Goal: Information Seeking & Learning: Find specific fact

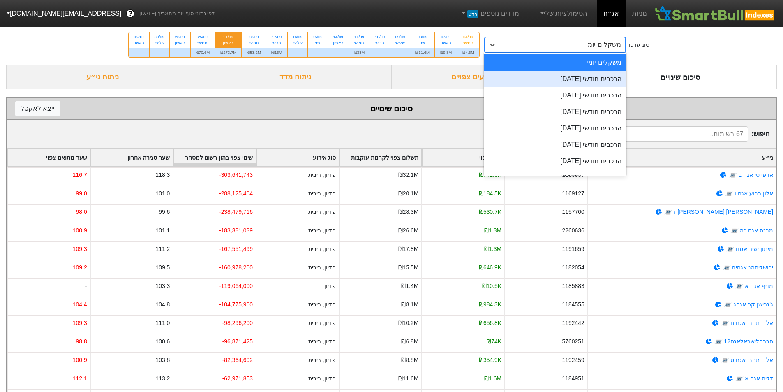
click at [583, 74] on div "הרכבים חודשי [DATE]" at bounding box center [555, 79] width 143 height 16
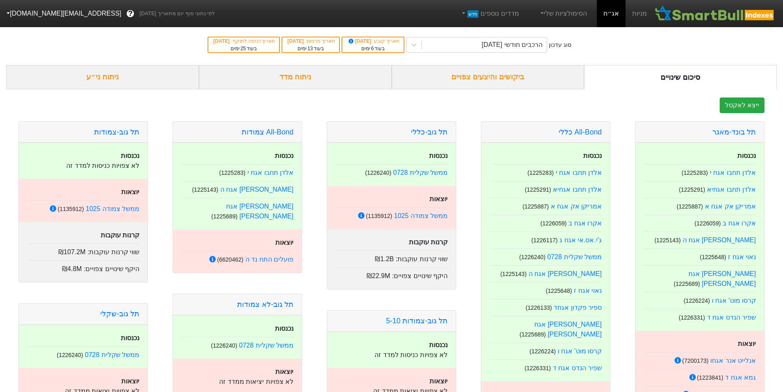
click at [73, 82] on div "ניתוח ני״ע" at bounding box center [102, 77] width 193 height 24
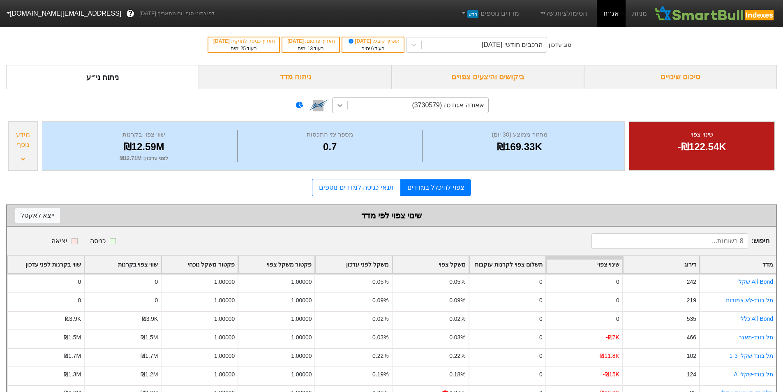
click at [337, 107] on icon at bounding box center [340, 105] width 8 height 8
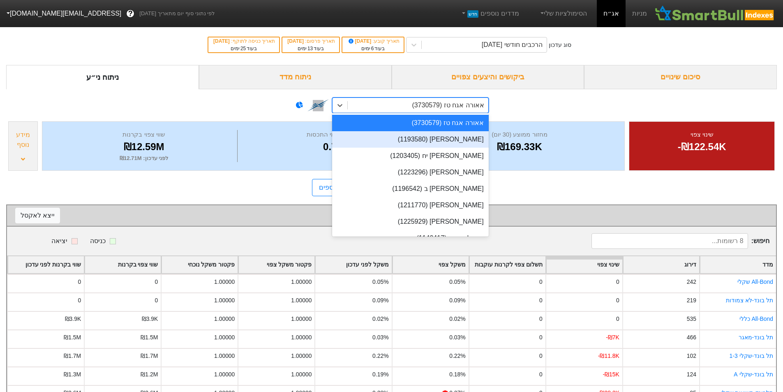
type input "]"
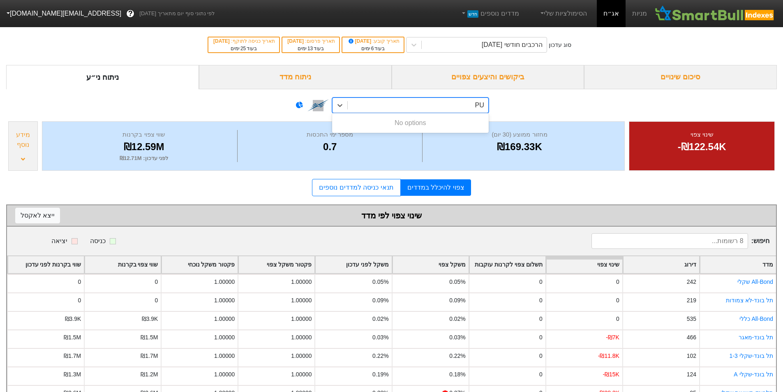
type input "P"
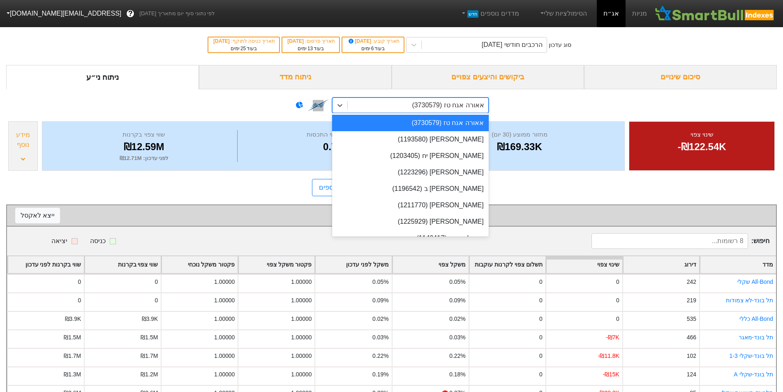
type input "ד"
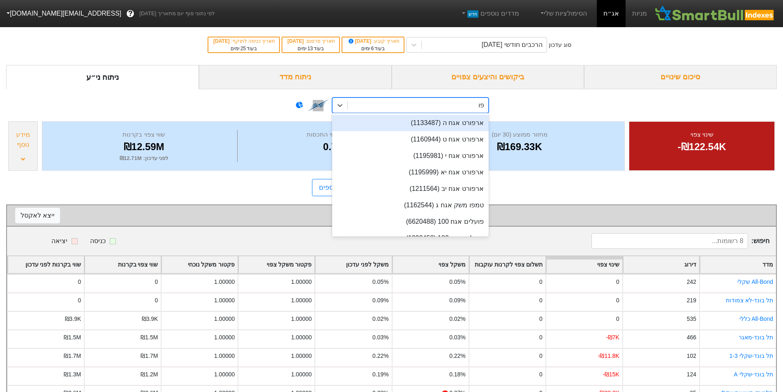
type input "פועל"
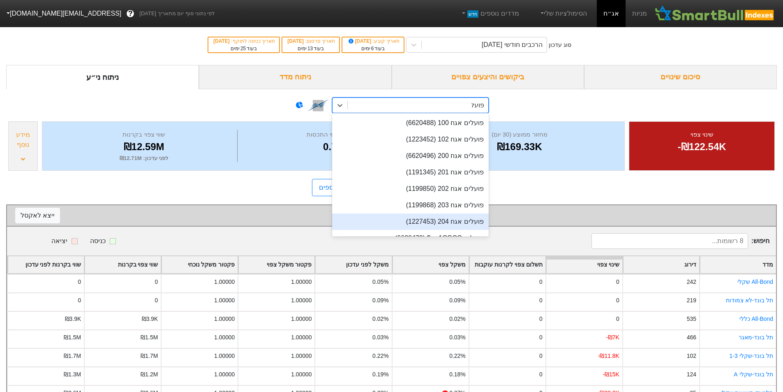
click at [440, 221] on div "פועלים אגח 204 (1227453)" at bounding box center [410, 221] width 157 height 16
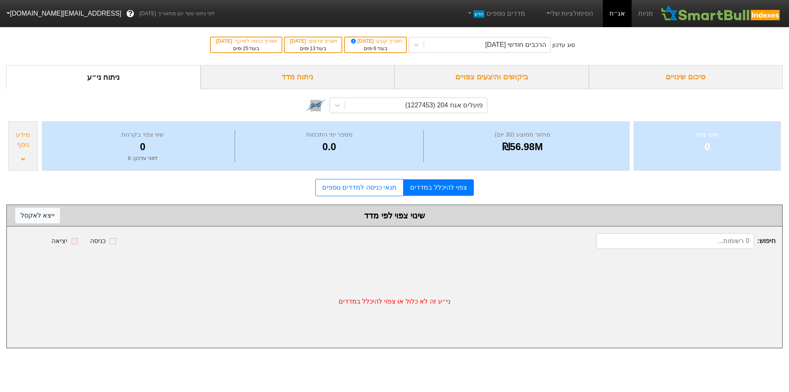
click at [26, 160] on div "מידע נוסף" at bounding box center [23, 145] width 30 height 49
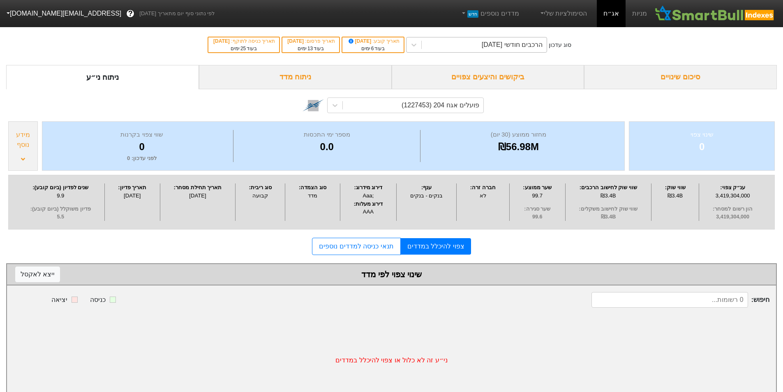
click at [459, 46] on div "הרכבים חודשי [DATE]" at bounding box center [484, 44] width 125 height 15
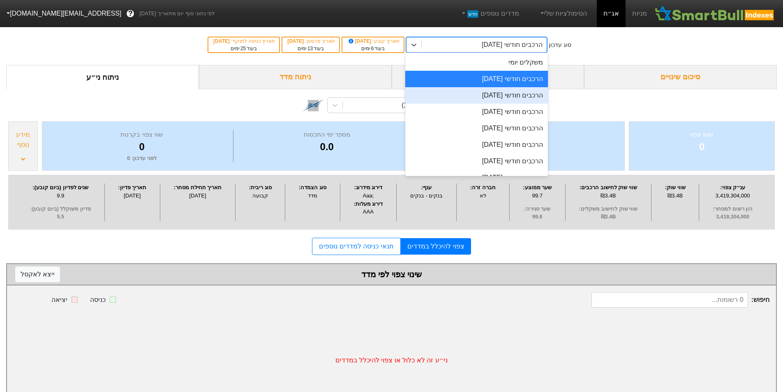
click at [479, 95] on div "הרכבים חודשי [DATE]" at bounding box center [476, 95] width 143 height 16
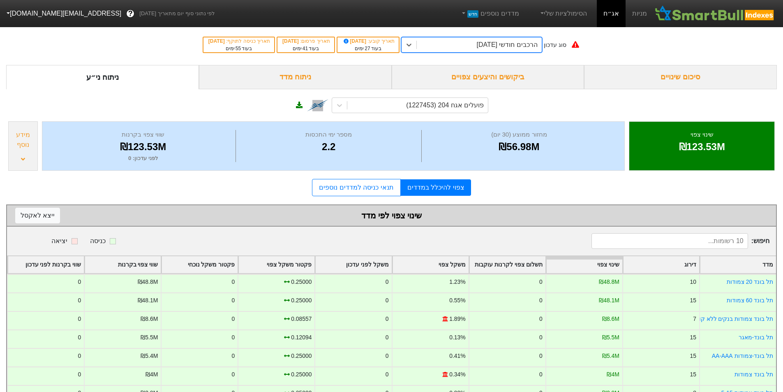
click at [468, 39] on div "הרכבים חודשי [DATE]" at bounding box center [479, 44] width 125 height 15
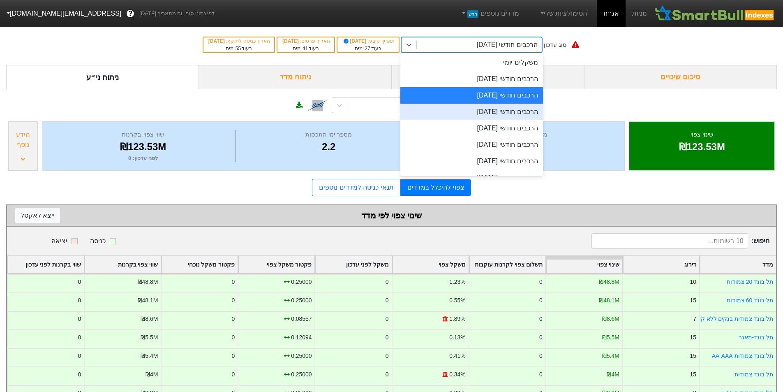
click at [484, 107] on div "הרכבים חודשי [DATE]" at bounding box center [471, 112] width 143 height 16
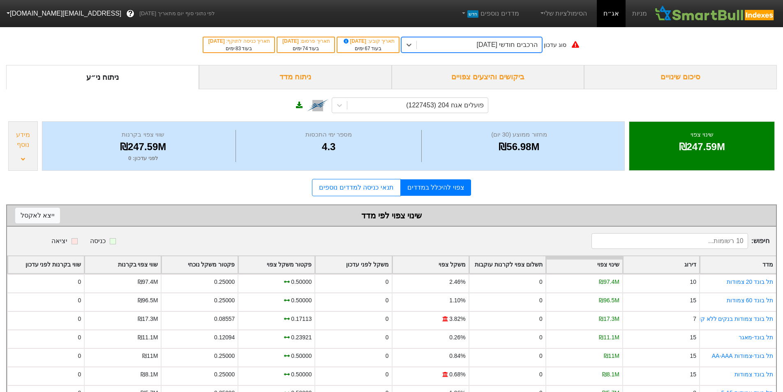
click at [460, 48] on div "הרכבים חודשי [DATE]" at bounding box center [479, 44] width 125 height 15
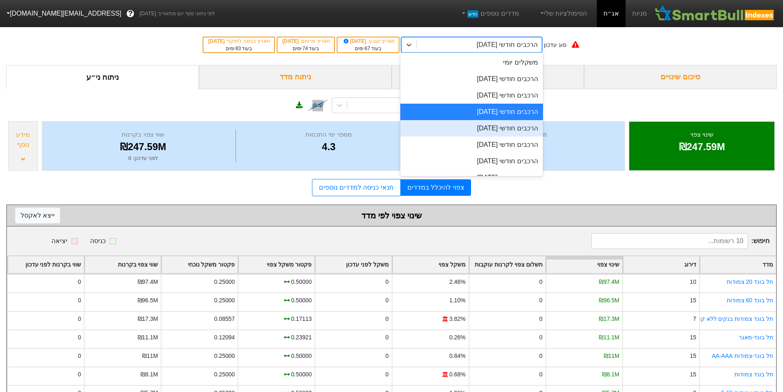
click at [493, 122] on div "הרכבים חודשי [DATE]" at bounding box center [471, 128] width 143 height 16
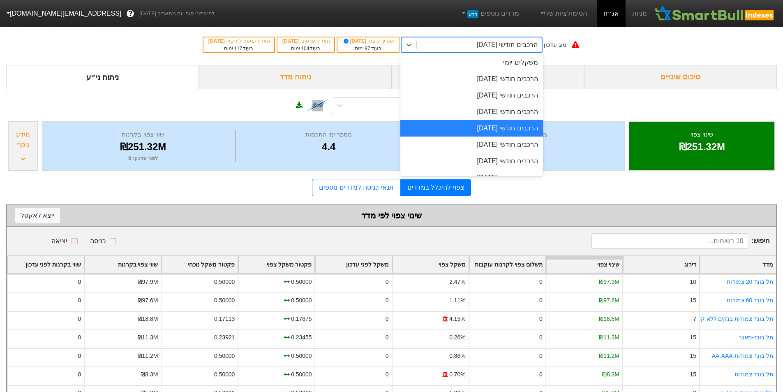
click at [493, 51] on div "הרכבים חודשי [DATE]" at bounding box center [479, 44] width 125 height 15
click at [509, 107] on div "הרכבים חודשי [DATE]" at bounding box center [471, 112] width 143 height 16
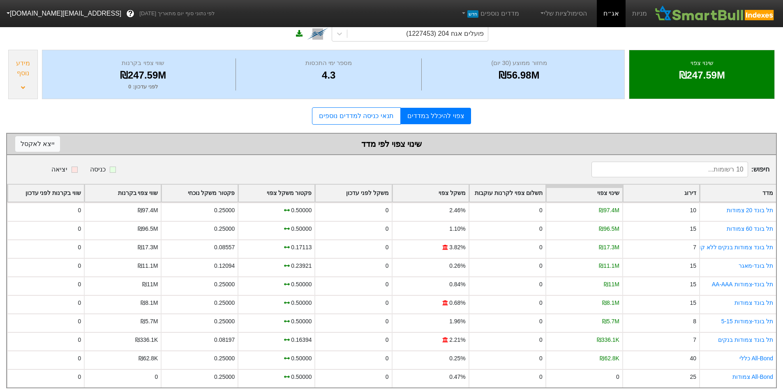
scroll to position [82, 0]
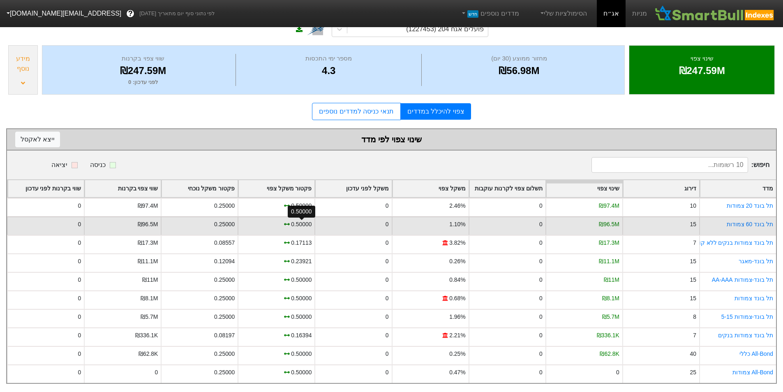
click at [296, 220] on div "0.50000" at bounding box center [301, 224] width 21 height 9
drag, startPoint x: 652, startPoint y: 199, endPoint x: 581, endPoint y: 218, distance: 74.1
click at [581, 218] on div "תל בונד 20 צמודות 10 ₪97.4M 0 2.46% 0 0.50000 0.25000 ₪97.4M 0 תל בונד 60 צמודו…" at bounding box center [391, 290] width 769 height 185
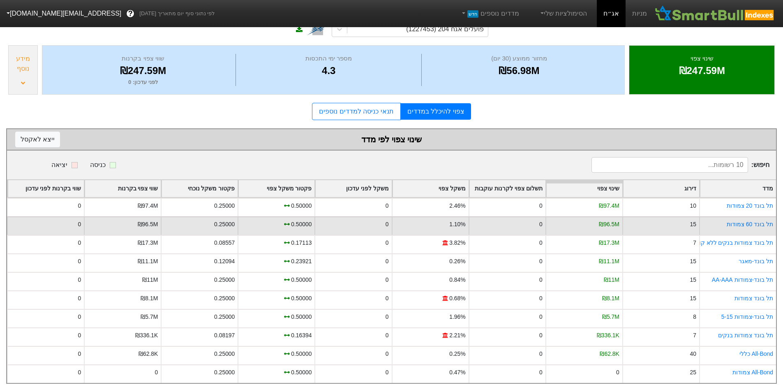
click at [581, 218] on div "₪96.5M" at bounding box center [583, 225] width 77 height 18
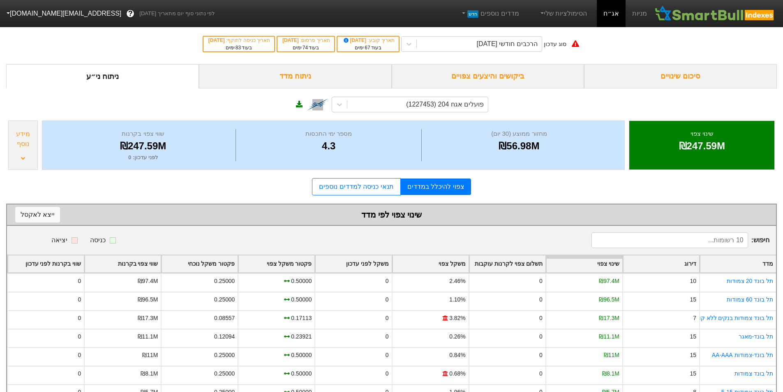
scroll to position [0, 0]
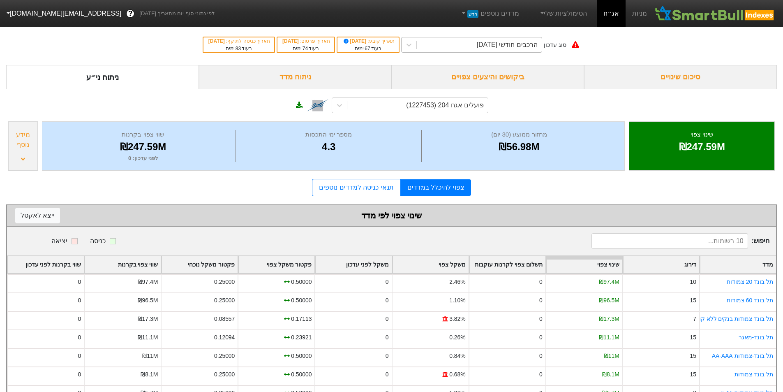
click at [510, 49] on div "הרכבים חודשי [DATE]" at bounding box center [507, 45] width 61 height 10
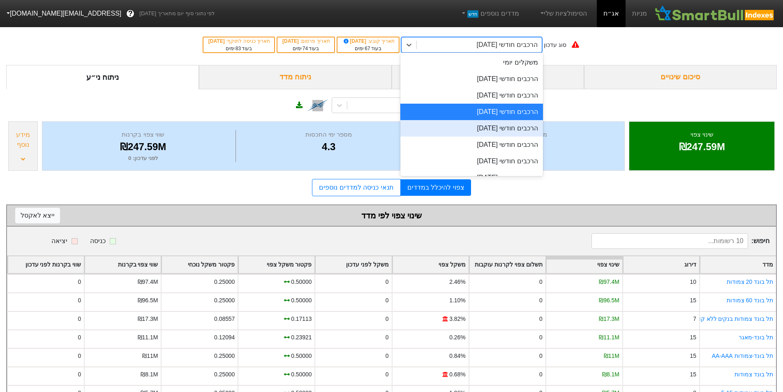
click at [521, 125] on div "הרכבים חודשי [DATE]" at bounding box center [471, 128] width 143 height 16
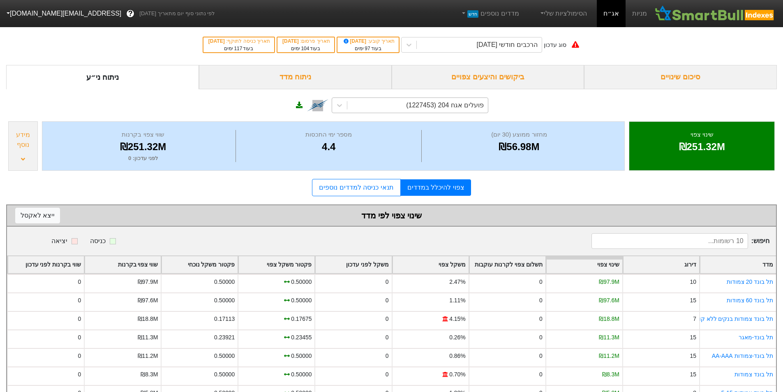
click at [450, 109] on div "פועלים אגח 204 (1227453)" at bounding box center [445, 105] width 78 height 10
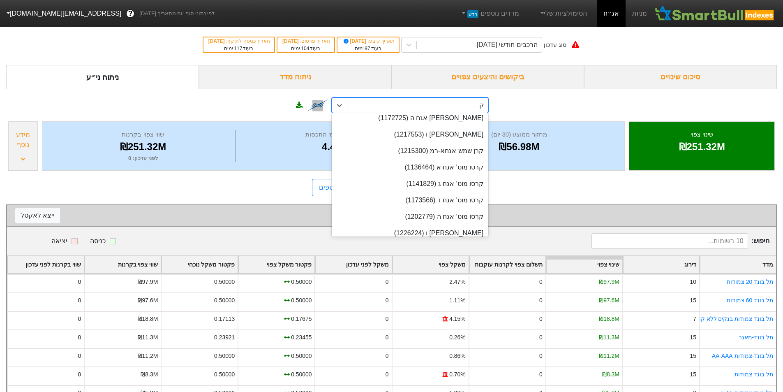
scroll to position [176, 0]
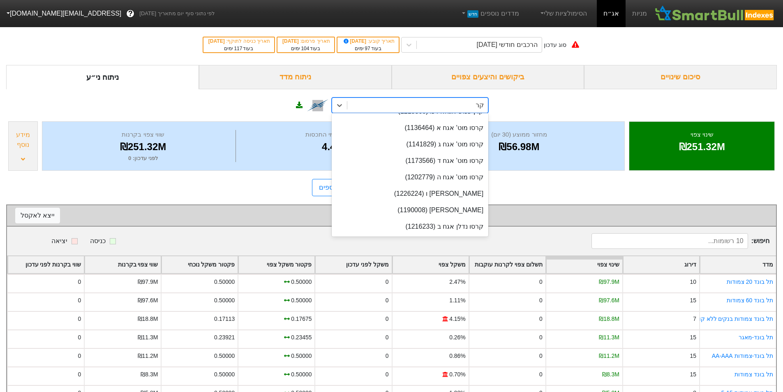
type input "קרס"
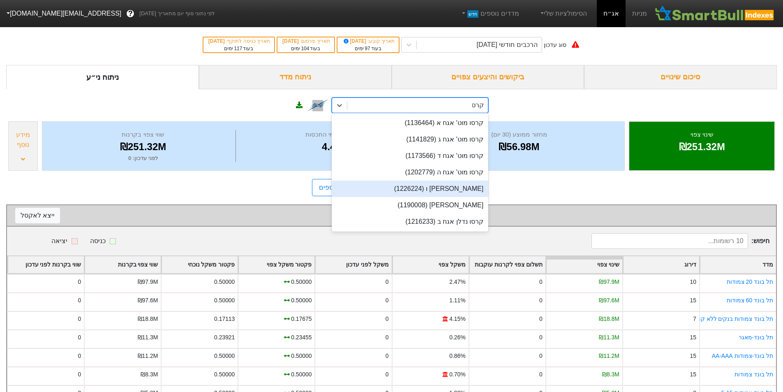
click at [455, 185] on div "[PERSON_NAME] ו (1226224)" at bounding box center [410, 188] width 157 height 16
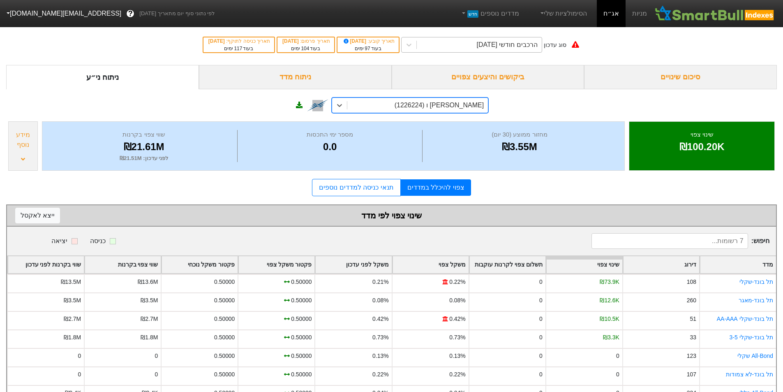
click at [465, 46] on div "הרכבים חודשי [DATE]" at bounding box center [479, 44] width 125 height 15
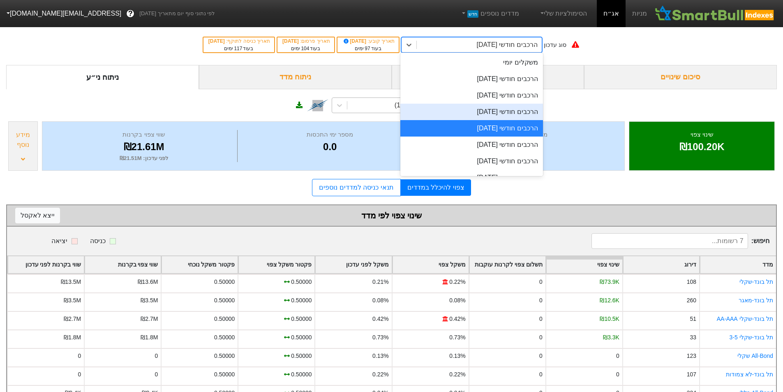
click at [476, 107] on div "הרכבים חודשי [DATE]" at bounding box center [471, 112] width 143 height 16
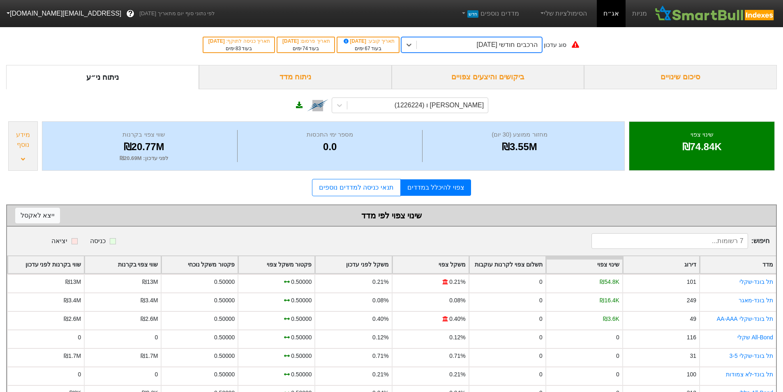
click at [459, 48] on div "הרכבים חודשי [DATE]" at bounding box center [479, 44] width 125 height 15
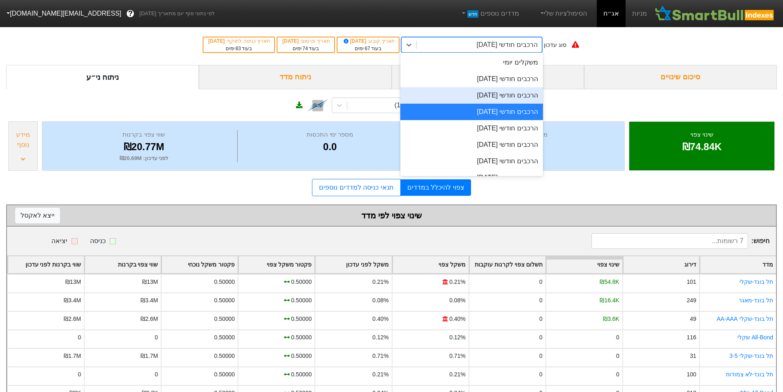
click at [471, 93] on div "הרכבים חודשי [DATE]" at bounding box center [471, 95] width 143 height 16
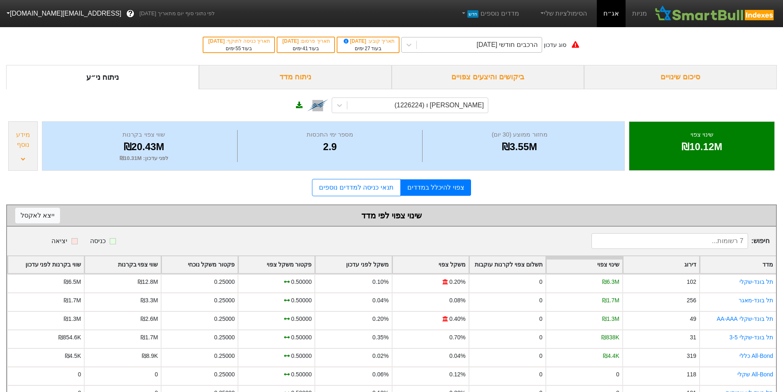
click at [487, 49] on div "הרכבים חודשי [DATE]" at bounding box center [507, 45] width 61 height 10
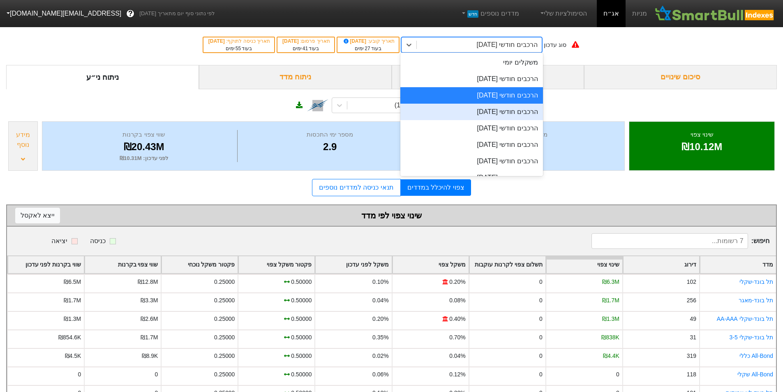
click at [494, 111] on div "הרכבים חודשי [DATE]" at bounding box center [471, 112] width 143 height 16
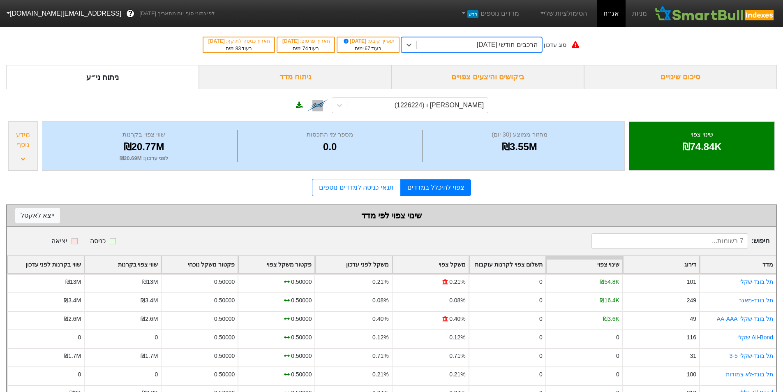
click at [485, 48] on div "הרכבים חודשי [DATE]" at bounding box center [507, 45] width 61 height 10
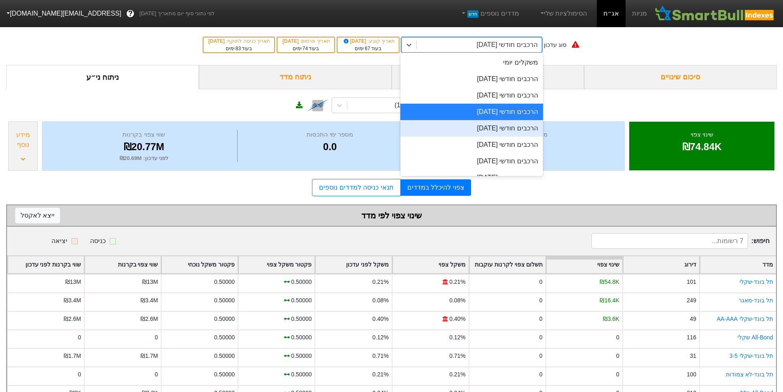
click at [491, 124] on div "הרכבים חודשי [DATE]" at bounding box center [471, 128] width 143 height 16
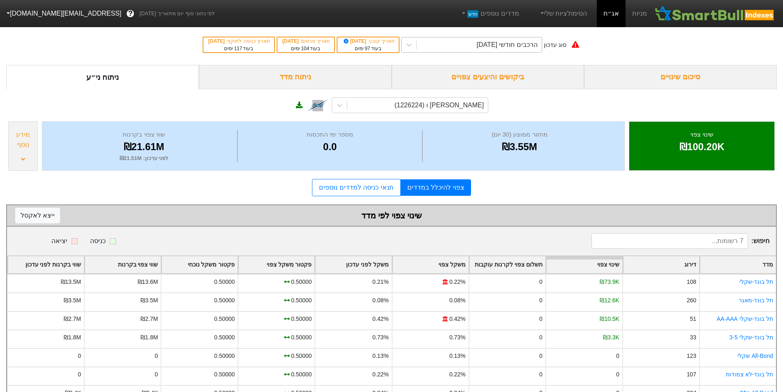
click at [468, 50] on div "הרכבים חודשי [DATE]" at bounding box center [479, 44] width 125 height 15
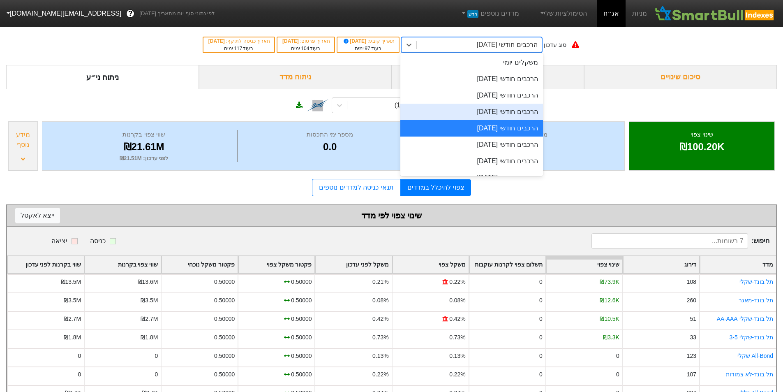
click at [503, 115] on div "הרכבים חודשי [DATE]" at bounding box center [471, 112] width 143 height 16
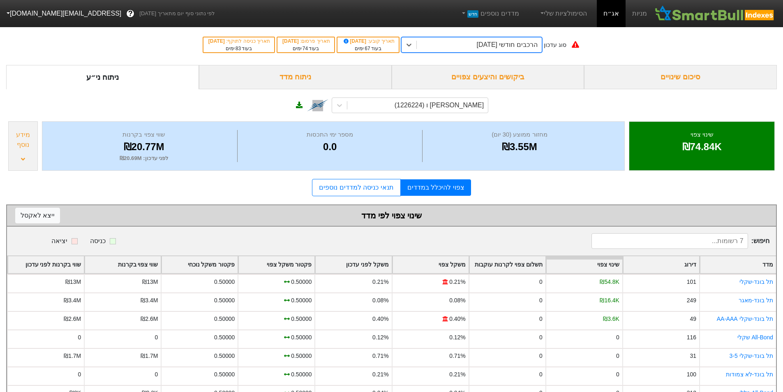
click at [153, 150] on div "₪20.77M" at bounding box center [144, 146] width 182 height 15
click at [219, 185] on div "צפוי להיכלל במדדים תנאי כניסה למדדים נוספים" at bounding box center [391, 187] width 770 height 17
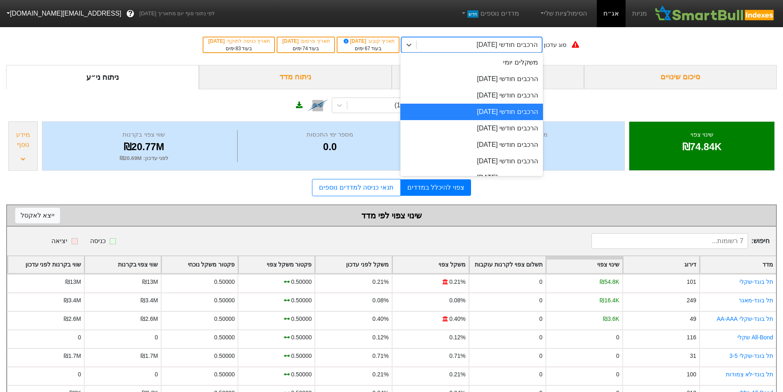
click at [448, 44] on div "הרכבים חודשי [DATE]" at bounding box center [479, 44] width 125 height 15
click at [459, 92] on div "הרכבים חודשי [DATE]" at bounding box center [471, 95] width 143 height 16
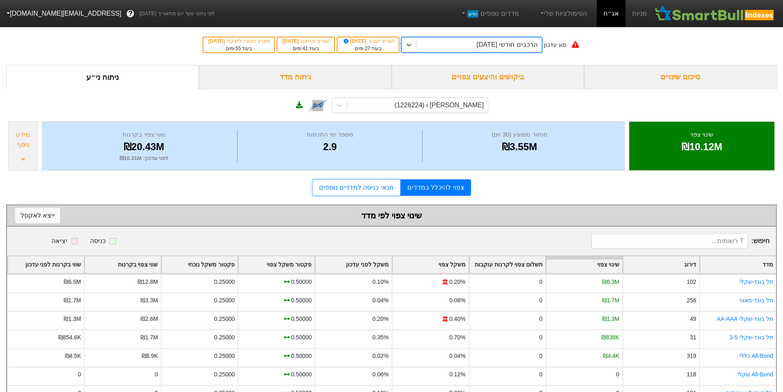
click at [445, 46] on div "הרכבים חודשי [DATE]" at bounding box center [479, 44] width 125 height 15
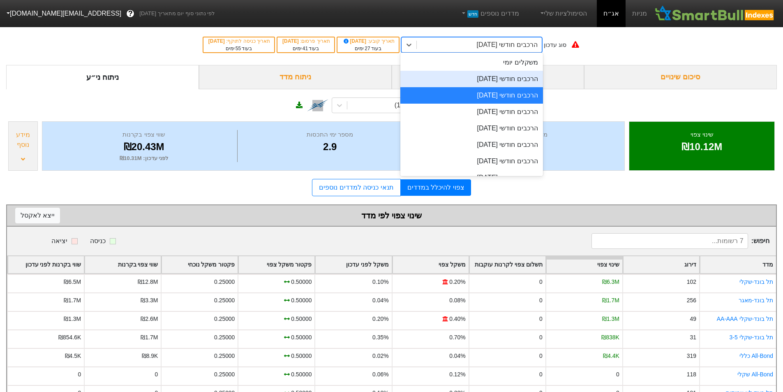
click at [453, 76] on div "הרכבים חודשי [DATE]" at bounding box center [471, 79] width 143 height 16
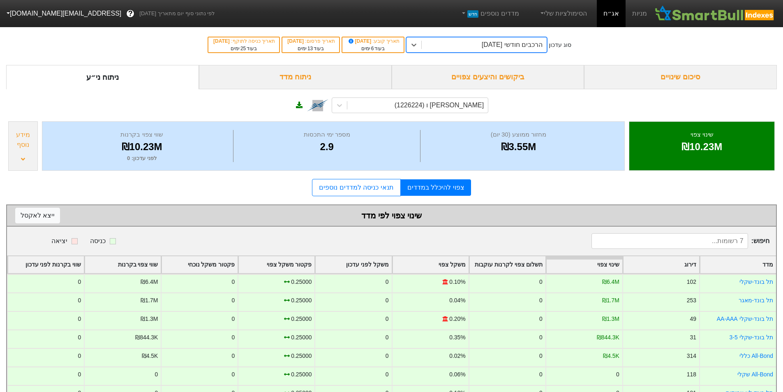
click at [462, 47] on div "הרכבים חודשי [DATE]" at bounding box center [484, 44] width 125 height 15
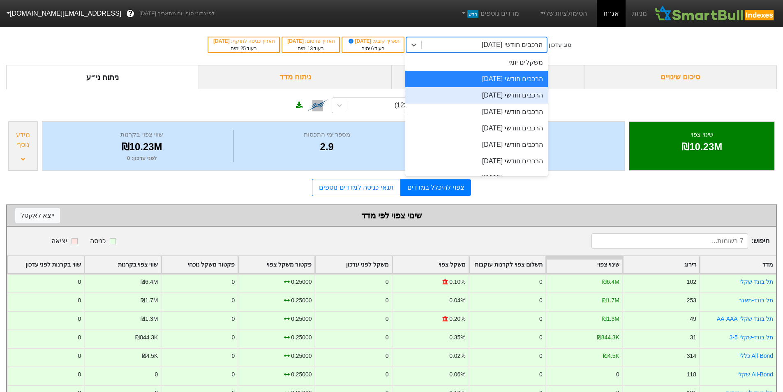
click at [471, 94] on div "הרכבים חודשי [DATE]" at bounding box center [476, 95] width 143 height 16
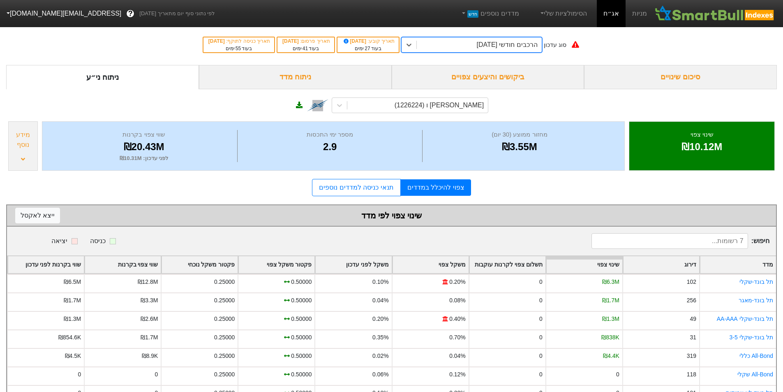
click at [445, 38] on div "הרכבים חודשי [DATE]" at bounding box center [479, 44] width 125 height 15
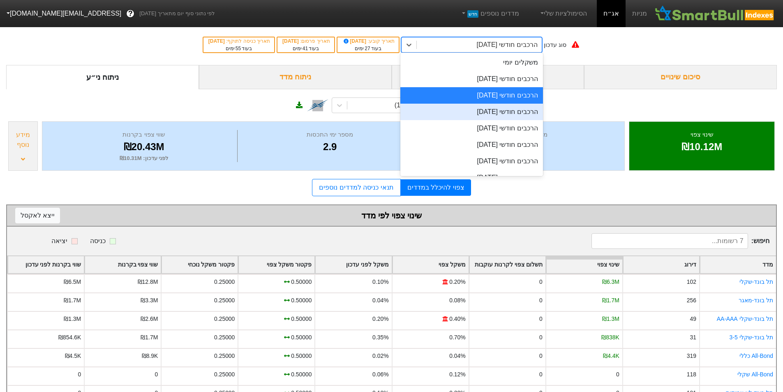
click at [471, 107] on div "הרכבים חודשי [DATE]" at bounding box center [471, 112] width 143 height 16
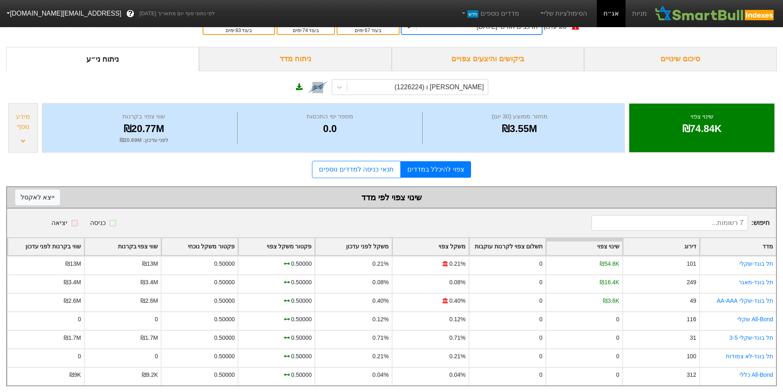
scroll to position [27, 0]
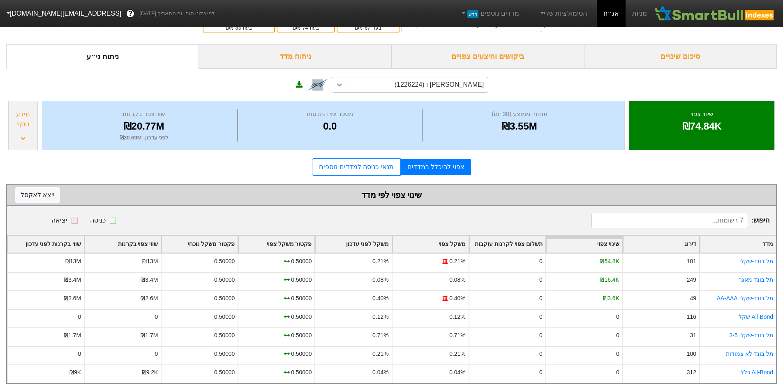
click at [336, 81] on icon at bounding box center [339, 85] width 8 height 8
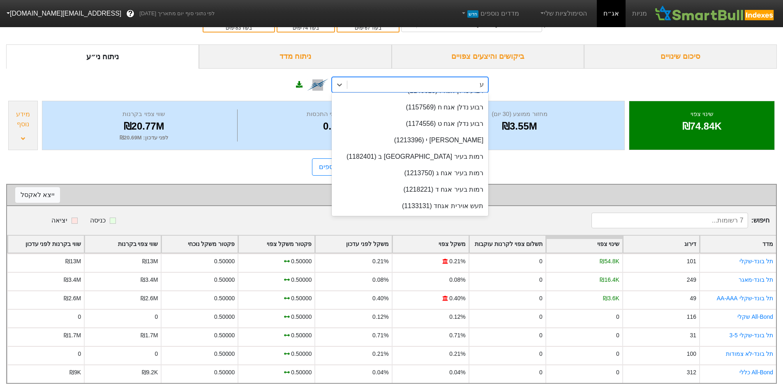
scroll to position [0, 0]
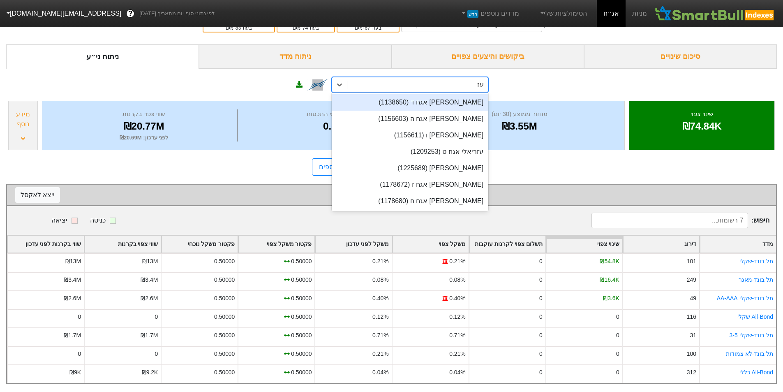
type input "עזר"
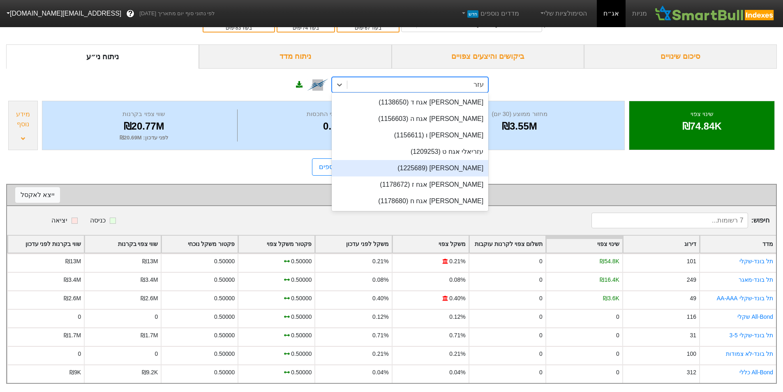
click at [458, 164] on div "[PERSON_NAME] (1225689)" at bounding box center [410, 168] width 157 height 16
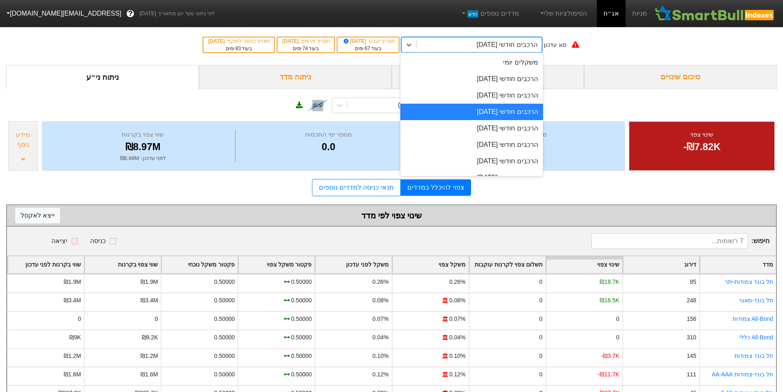
click at [470, 46] on div "הרכבים חודשי [DATE]" at bounding box center [479, 44] width 125 height 15
click at [506, 122] on div "הרכבים חודשי [DATE]" at bounding box center [471, 128] width 143 height 16
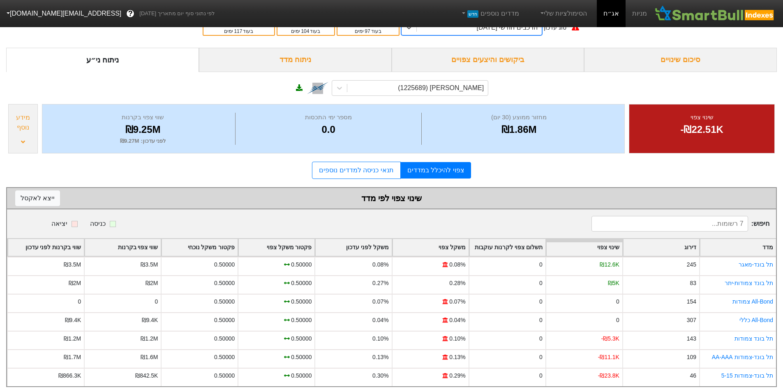
scroll to position [27, 0]
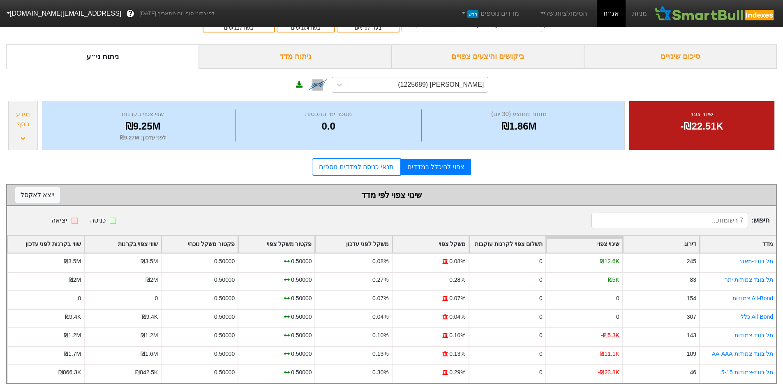
click at [347, 77] on div "[PERSON_NAME] (1225689)" at bounding box center [417, 84] width 141 height 15
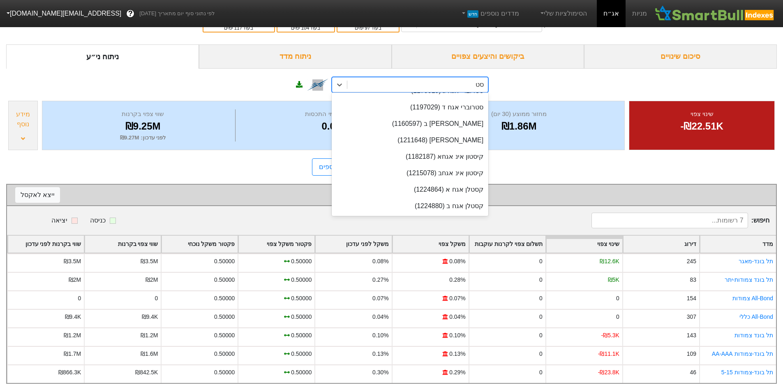
scroll to position [0, 0]
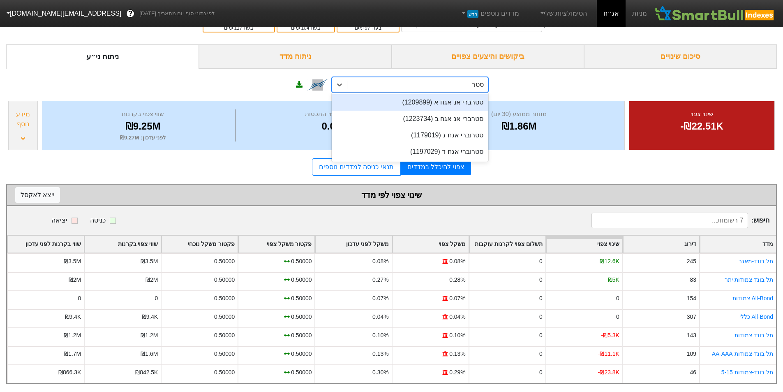
type input "סטרב"
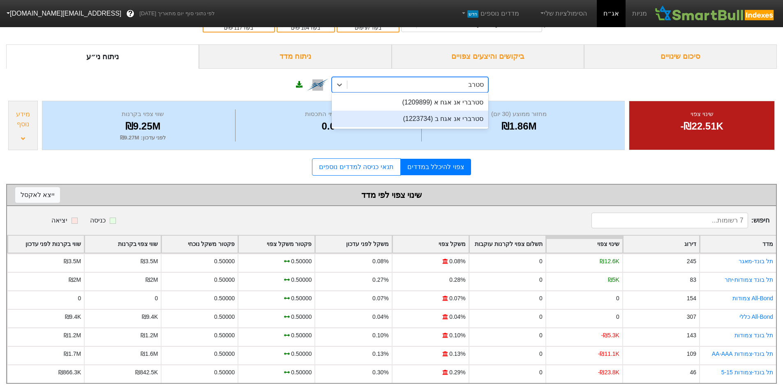
click at [438, 111] on div "סטרברי אנ אגח ב (1223734)" at bounding box center [410, 119] width 157 height 16
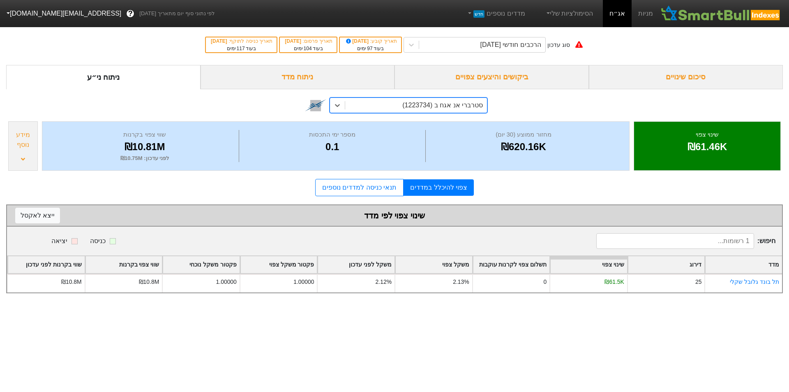
click at [511, 94] on div "option סטרברי אנ אגח ב (1223734), selected. 0 results available. Select is focu…" at bounding box center [394, 104] width 777 height 30
click at [492, 41] on div "הרכבים חודשי [DATE]" at bounding box center [510, 45] width 61 height 10
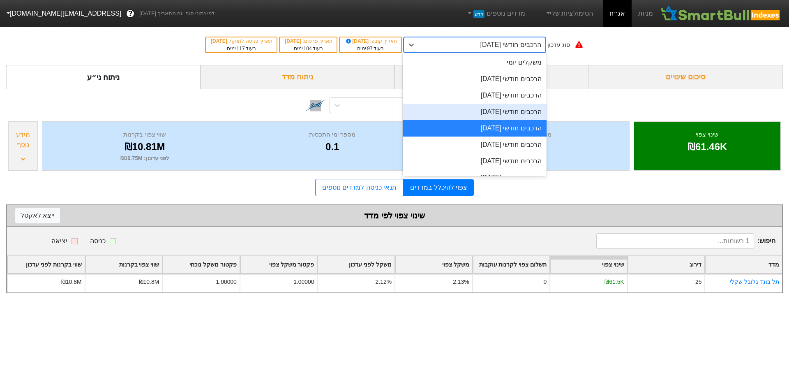
click at [508, 109] on div "הרכבים חודשי [DATE]" at bounding box center [475, 112] width 144 height 16
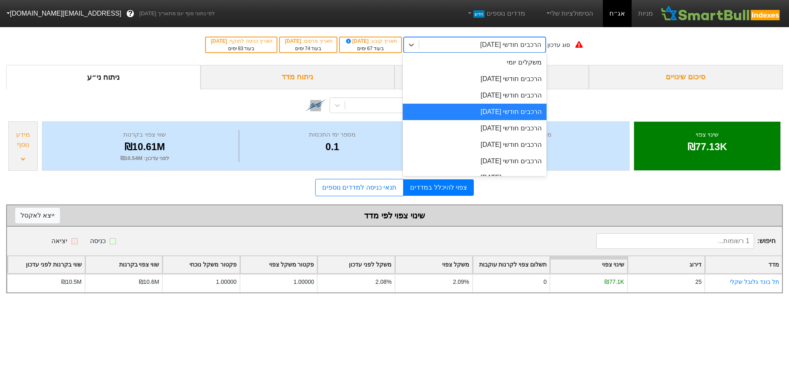
click at [491, 48] on div "הרכבים חודשי [DATE]" at bounding box center [510, 45] width 61 height 10
click at [509, 94] on div "הרכבים חודשי [DATE]" at bounding box center [475, 95] width 144 height 16
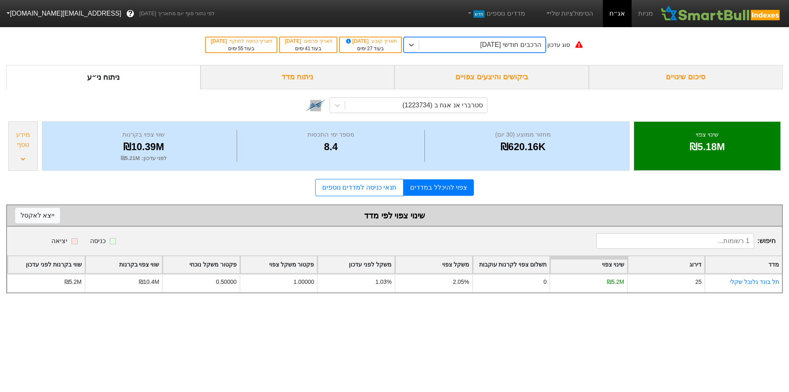
click at [521, 102] on div "סטרברי אנ אגח ב (1223734)" at bounding box center [394, 104] width 777 height 30
click at [346, 109] on div "סטרברי אנ אגח ב (1223734)" at bounding box center [416, 105] width 142 height 15
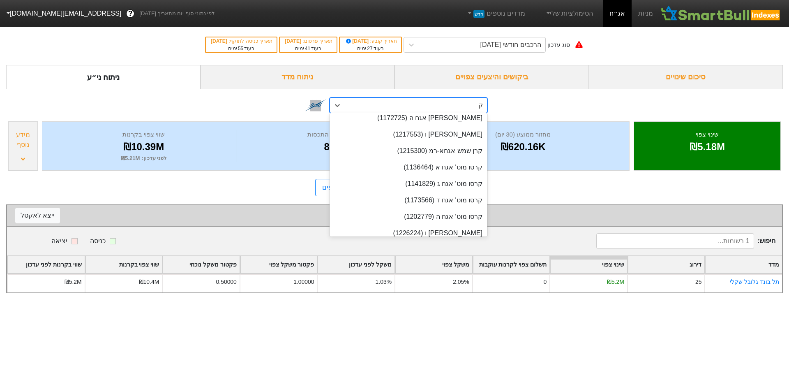
scroll to position [636, 0]
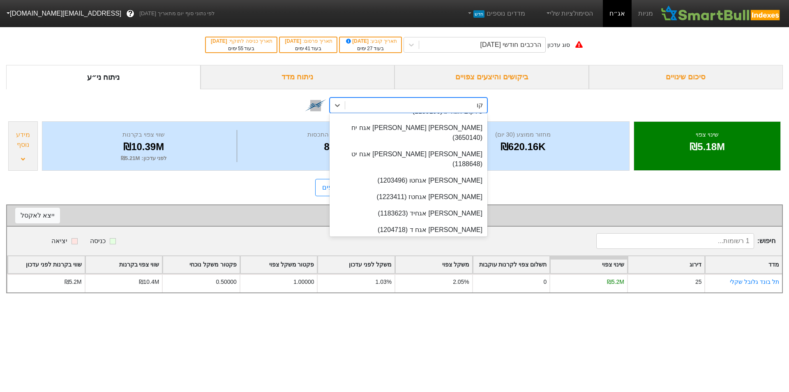
type input "קופ"
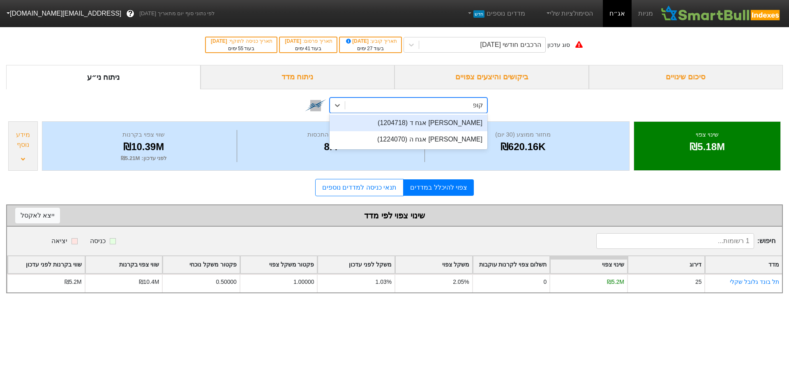
scroll to position [0, 0]
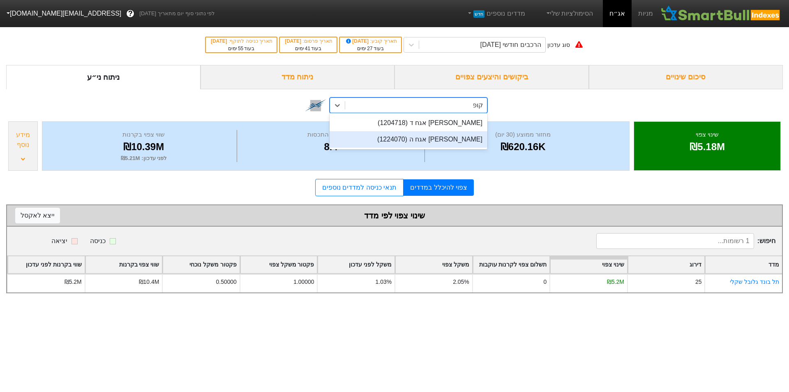
click at [447, 139] on div "[PERSON_NAME] אגח ה (1224070)" at bounding box center [409, 139] width 158 height 16
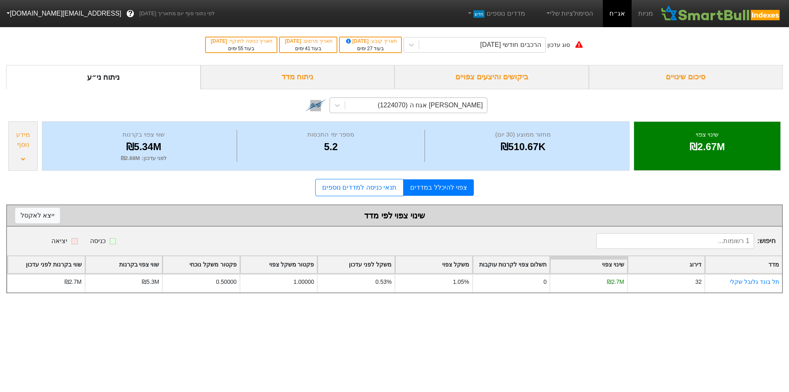
click at [346, 98] on div "[PERSON_NAME] אגח ה (1224070)" at bounding box center [416, 105] width 142 height 15
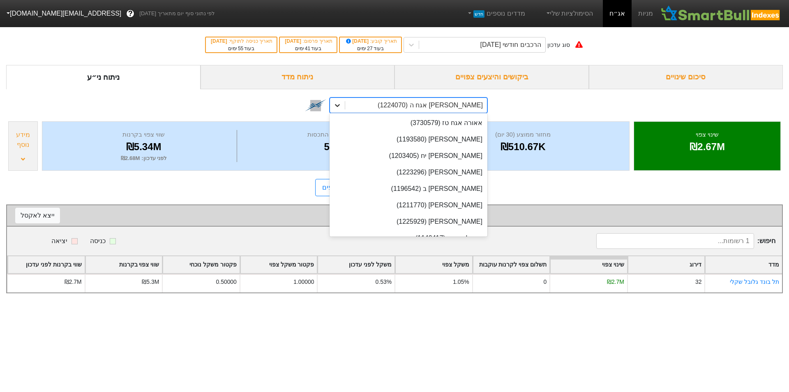
click at [341, 102] on div at bounding box center [337, 105] width 15 height 15
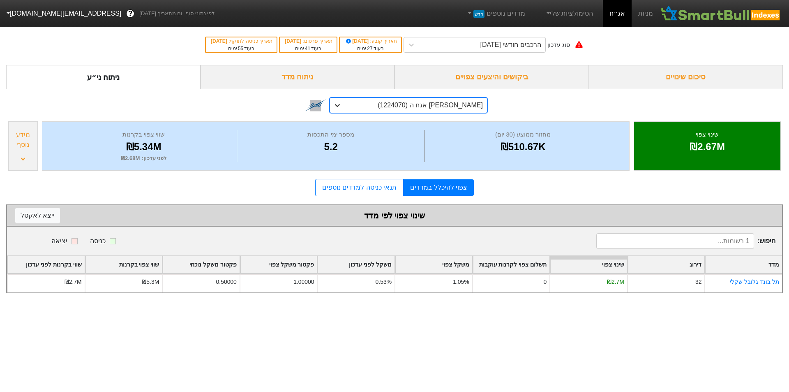
click at [341, 102] on div at bounding box center [337, 105] width 15 height 15
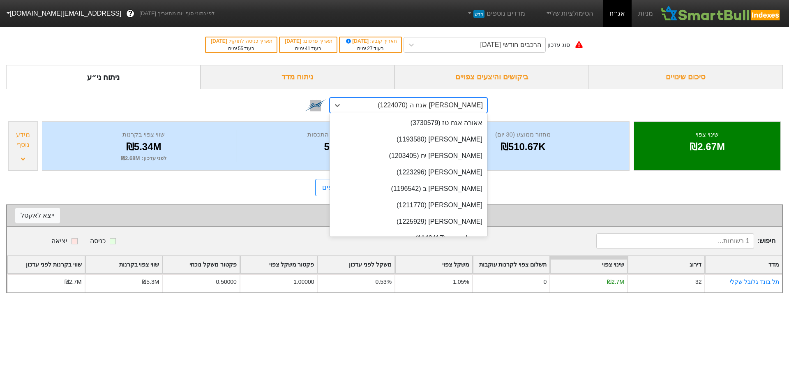
scroll to position [13426, 0]
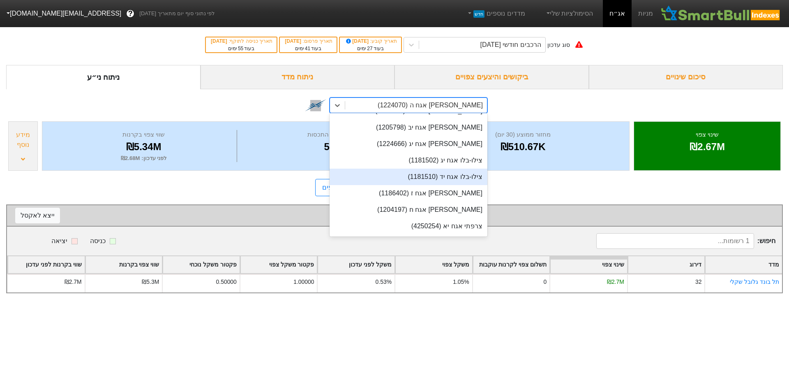
type input "]"
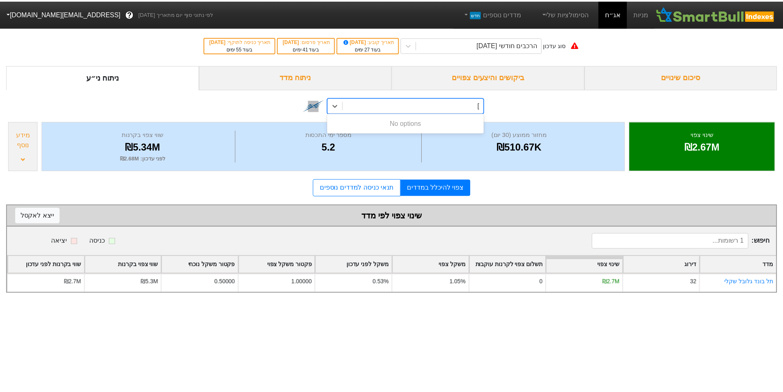
scroll to position [0, 0]
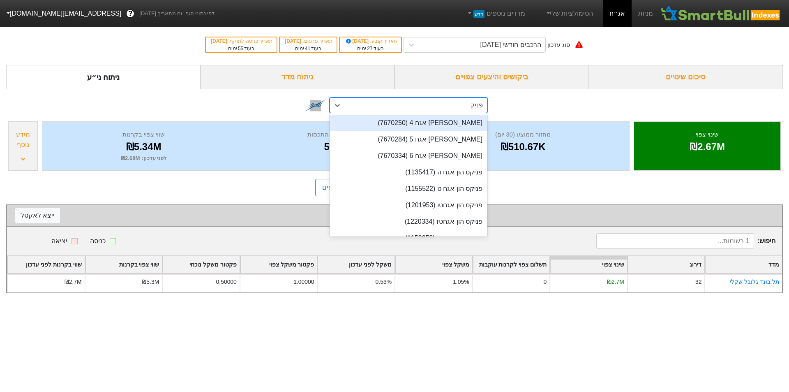
type input "פניקס"
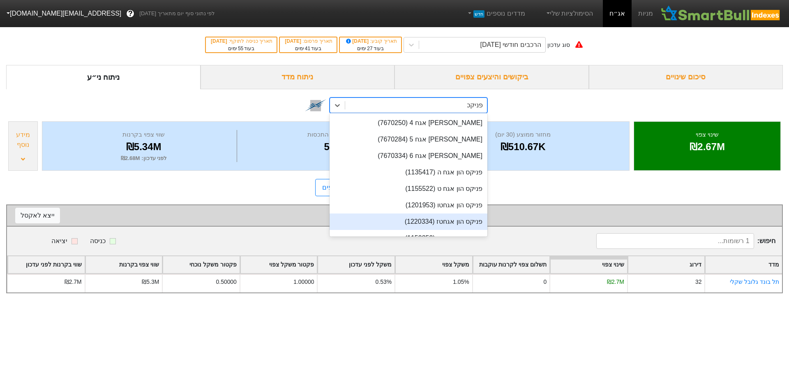
click at [446, 217] on div "[PERSON_NAME] אגח 4 (7670250) [PERSON_NAME] אגח 5 (7670284) [PERSON_NAME] אגח 6…" at bounding box center [409, 174] width 158 height 123
click at [446, 217] on div "פניקס הון אגחטז (1220334)" at bounding box center [409, 221] width 158 height 16
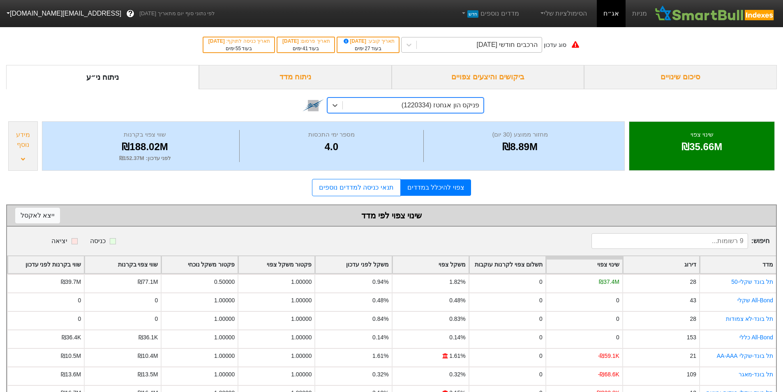
click at [491, 41] on div "הרכבים חודשי [DATE]" at bounding box center [507, 45] width 61 height 10
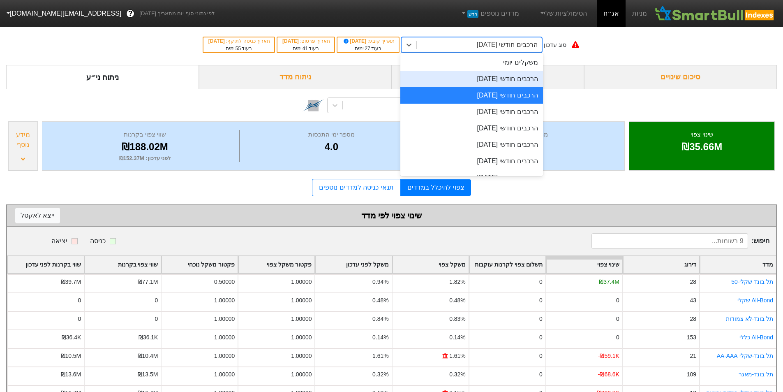
click at [498, 76] on div "הרכבים חודשי [DATE]" at bounding box center [471, 79] width 143 height 16
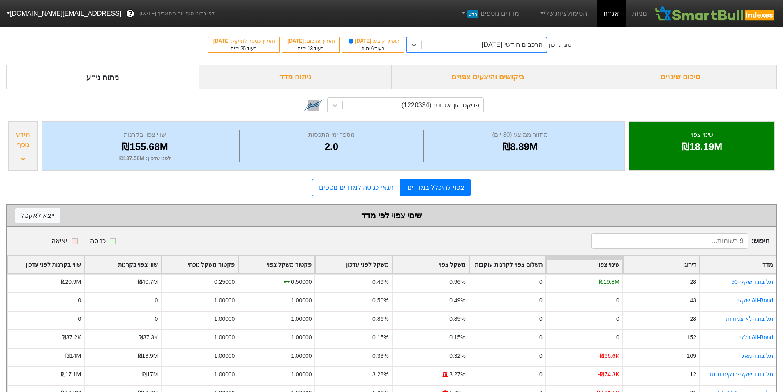
click at [493, 46] on div "הרכבים חודשי [DATE]" at bounding box center [512, 45] width 61 height 10
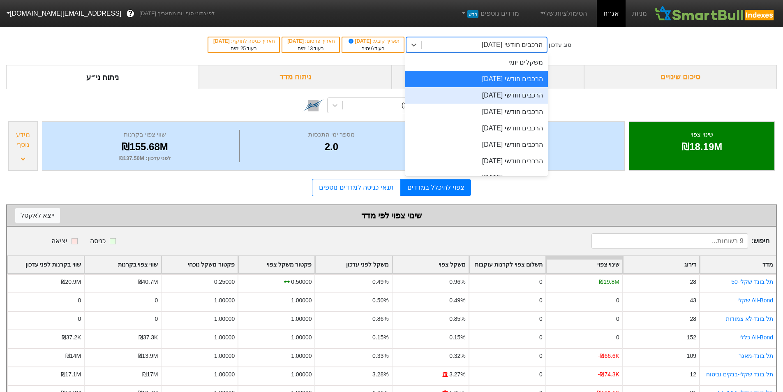
click at [513, 97] on div "הרכבים חודשי [DATE]" at bounding box center [476, 95] width 143 height 16
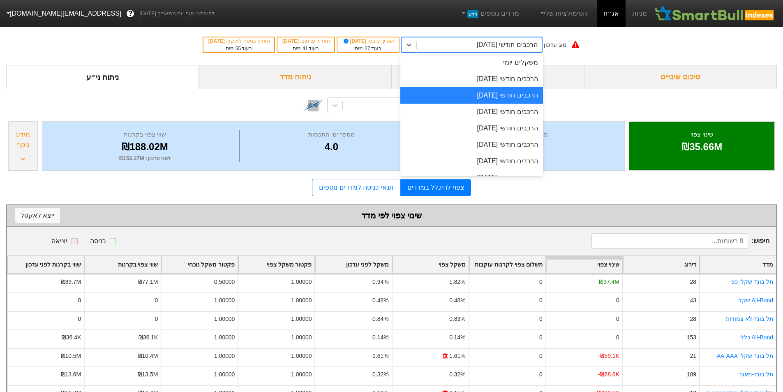
click at [493, 46] on div "הרכבים חודשי [DATE]" at bounding box center [507, 45] width 61 height 10
click at [503, 112] on div "הרכבים חודשי [DATE]" at bounding box center [471, 112] width 143 height 16
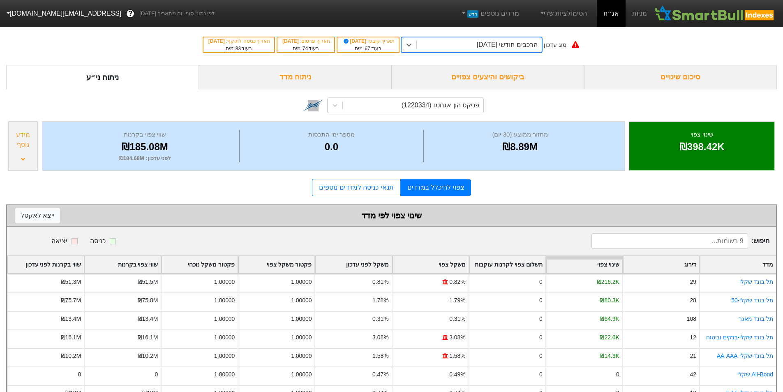
click at [485, 46] on div "הרכבים חודשי [DATE]" at bounding box center [507, 45] width 61 height 10
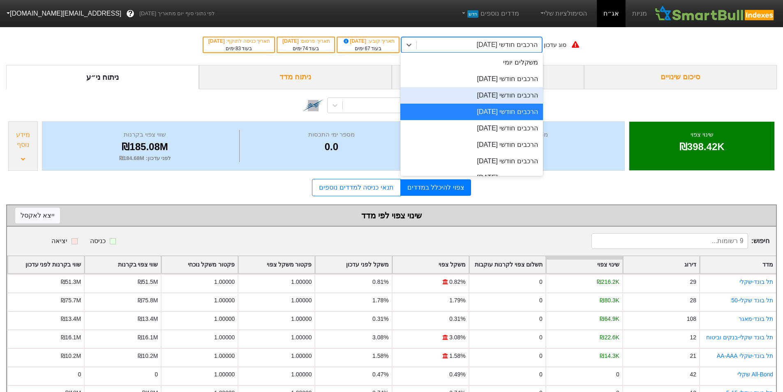
click at [493, 92] on div "הרכבים חודשי [DATE]" at bounding box center [471, 95] width 143 height 16
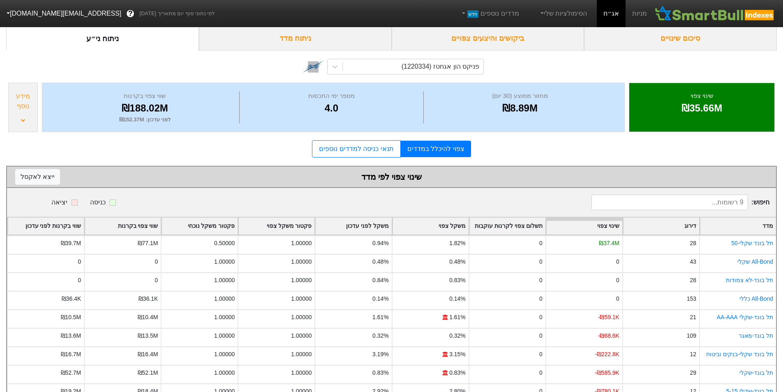
scroll to position [64, 0]
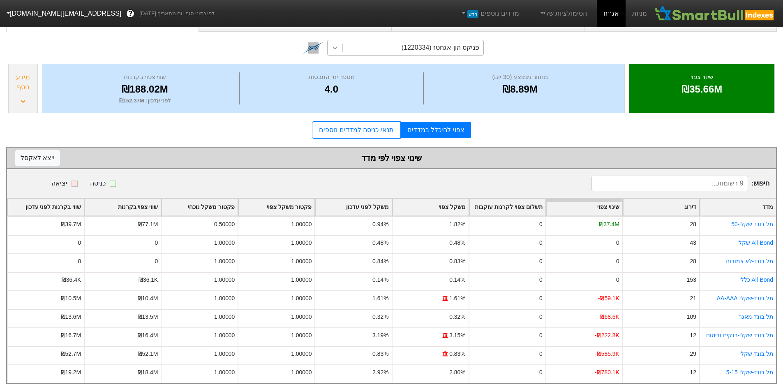
click at [332, 44] on icon at bounding box center [335, 48] width 8 height 8
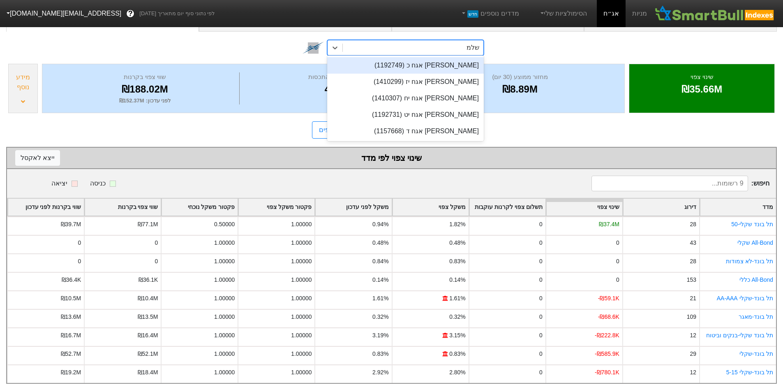
scroll to position [0, 0]
type input "שלמה"
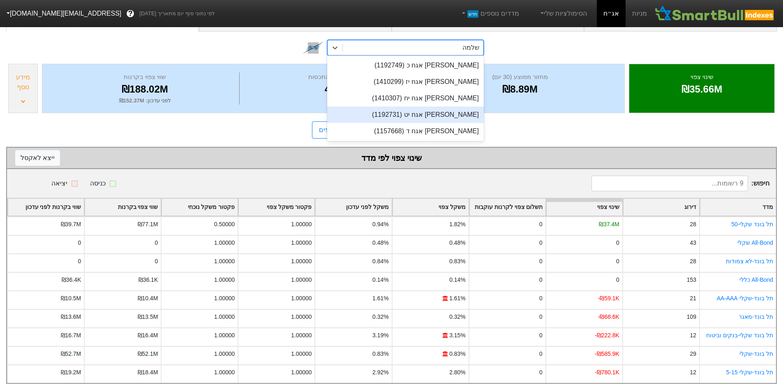
click at [440, 110] on div "[PERSON_NAME] אגח יט (1192731)" at bounding box center [405, 114] width 157 height 16
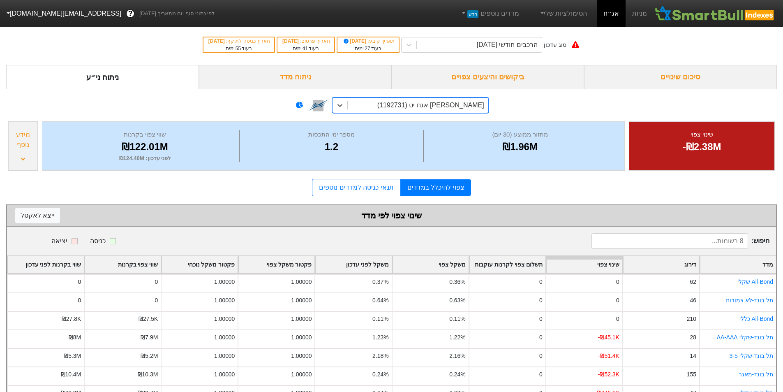
click at [470, 104] on div "[PERSON_NAME] אגח יט (1192731)" at bounding box center [430, 105] width 107 height 10
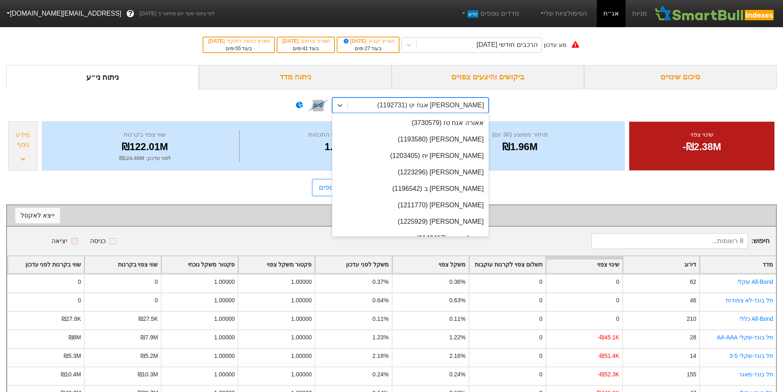
scroll to position [14643, 0]
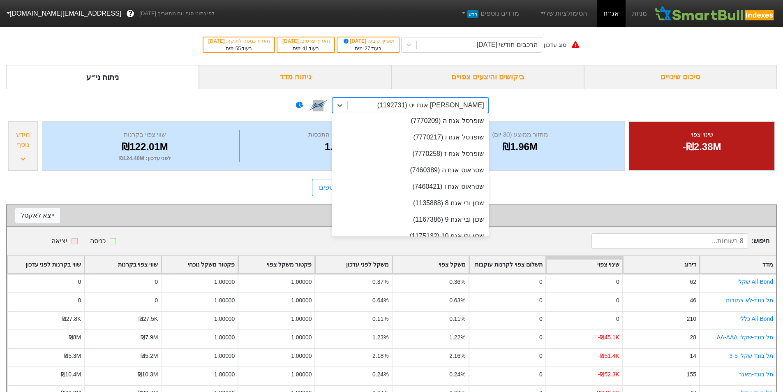
click at [530, 95] on div "option [PERSON_NAME] אגח יט (1192731), selected. option [PERSON_NAME] אגח כ (11…" at bounding box center [391, 104] width 770 height 30
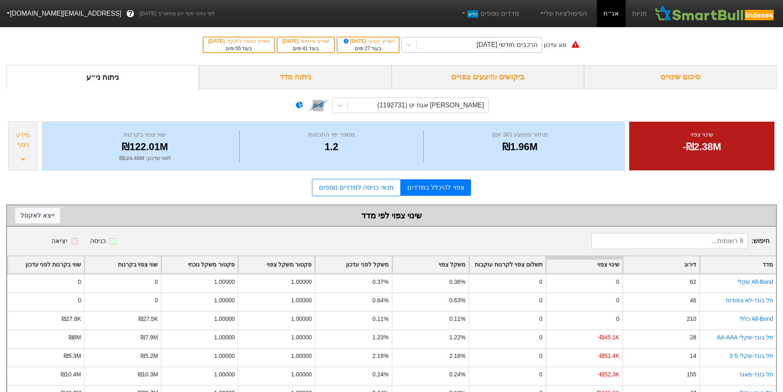
click at [521, 44] on div "הרכבים חודשי [DATE]" at bounding box center [507, 45] width 61 height 10
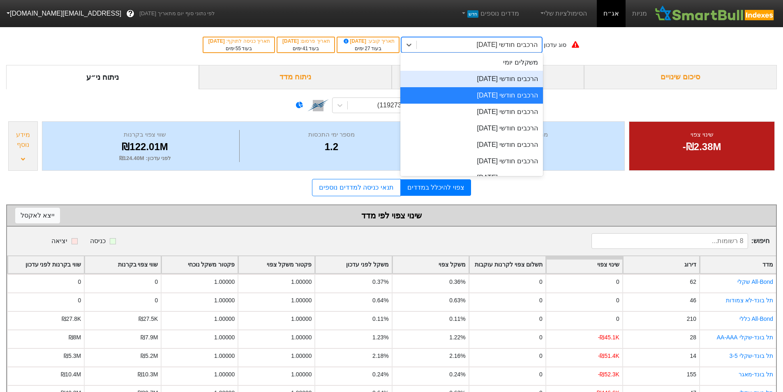
click at [518, 81] on div "הרכבים חודשי [DATE]" at bounding box center [471, 79] width 143 height 16
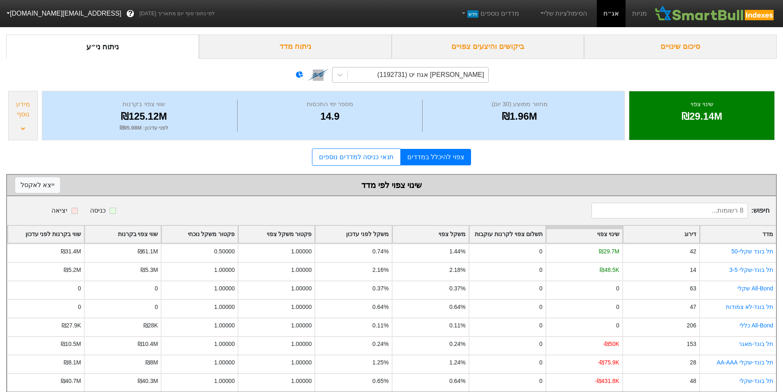
scroll to position [45, 0]
